Goal: Information Seeking & Learning: Learn about a topic

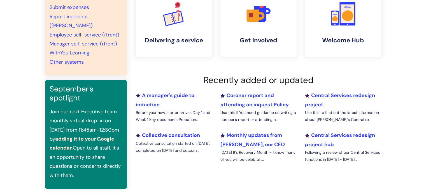
scroll to position [140, 0]
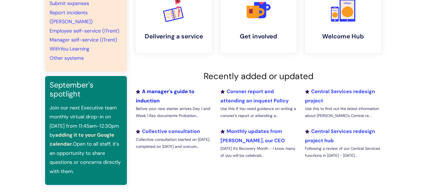
click at [156, 89] on link "A manager's guide to induction" at bounding box center [165, 96] width 59 height 16
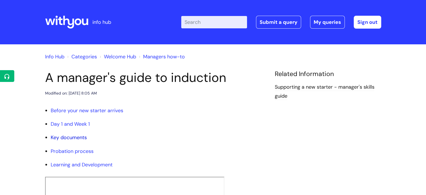
click at [66, 138] on link "Key documents" at bounding box center [69, 137] width 36 height 7
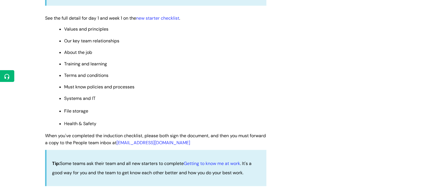
scroll to position [490, 0]
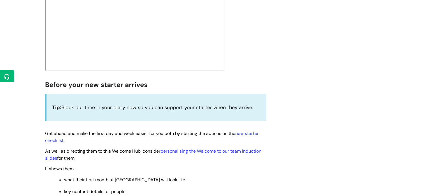
scroll to position [252, 0]
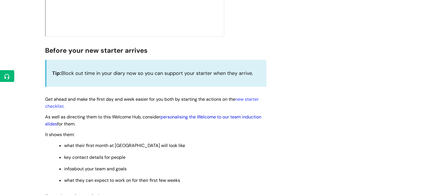
click at [212, 117] on link "personalising the Welcome to our team induction slides" at bounding box center [153, 120] width 216 height 13
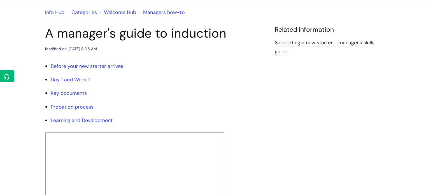
scroll to position [0, 0]
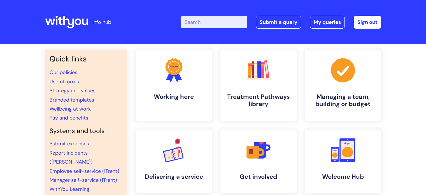
scroll to position [140, 0]
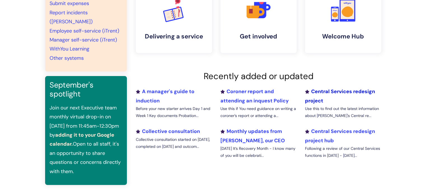
click at [338, 92] on link "Central Services redesign project" at bounding box center [340, 96] width 70 height 16
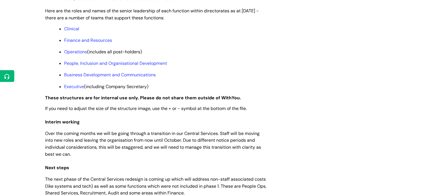
scroll to position [448, 0]
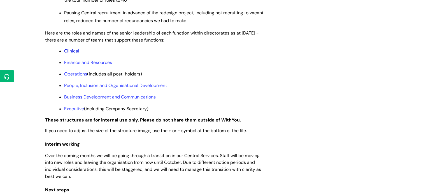
click at [71, 54] on link "Clinical" at bounding box center [71, 51] width 15 height 6
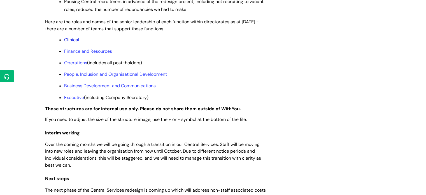
scroll to position [447, 0]
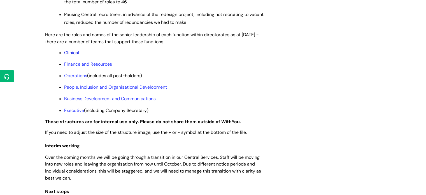
click at [74, 55] on link "Clinical" at bounding box center [71, 53] width 15 height 6
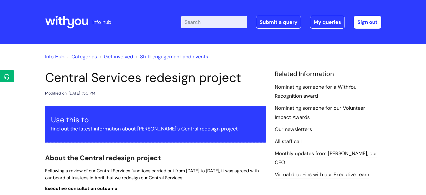
scroll to position [445, 0]
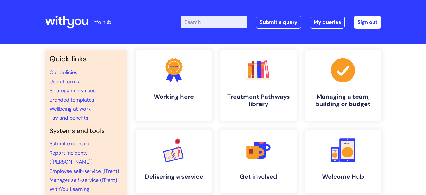
scroll to position [140, 0]
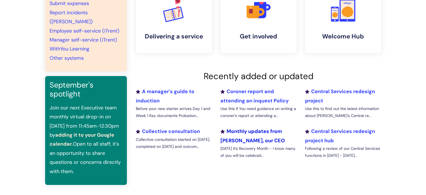
click at [245, 132] on link "Monthly updates from [PERSON_NAME], our CEO" at bounding box center [252, 136] width 64 height 16
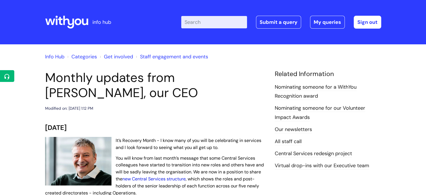
click at [156, 178] on link "new Central Services structure" at bounding box center [153, 179] width 63 height 6
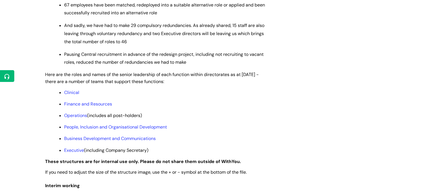
scroll to position [420, 0]
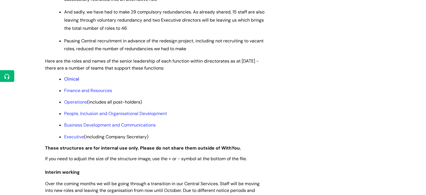
click at [73, 82] on link "Clinical" at bounding box center [71, 79] width 15 height 6
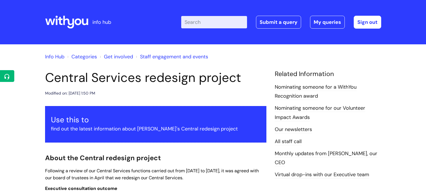
scroll to position [420, 0]
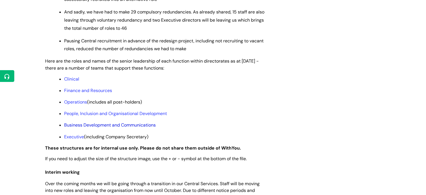
click at [76, 128] on link "Business Development and Communications" at bounding box center [110, 125] width 92 height 6
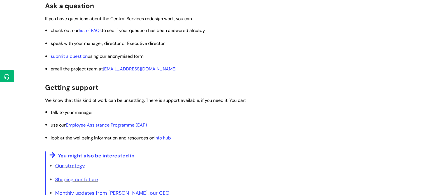
scroll to position [953, 0]
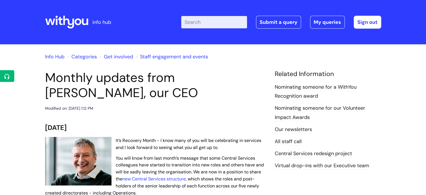
click at [280, 142] on link "All staff call" at bounding box center [288, 141] width 27 height 7
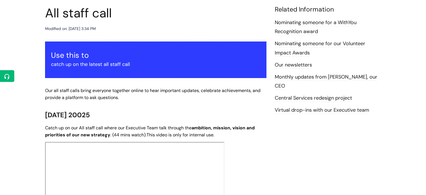
scroll to position [140, 0]
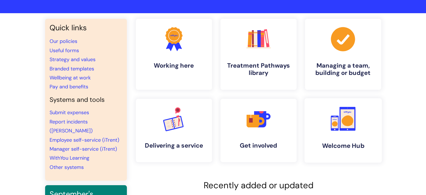
scroll to position [28, 0]
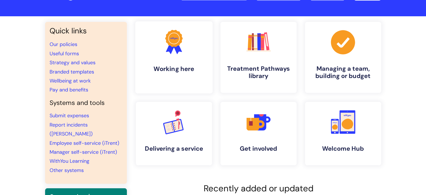
click at [166, 52] on icon at bounding box center [170, 48] width 9 height 12
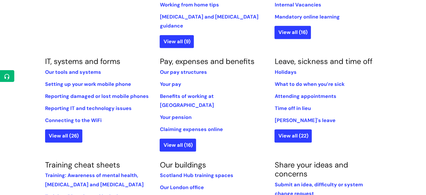
scroll to position [308, 0]
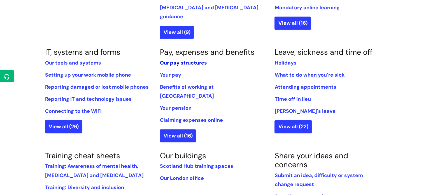
click at [187, 59] on link "Our pay structures" at bounding box center [183, 62] width 47 height 7
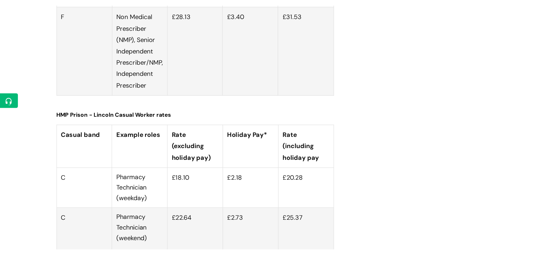
scroll to position [2045, 0]
